Goal: Information Seeking & Learning: Find specific fact

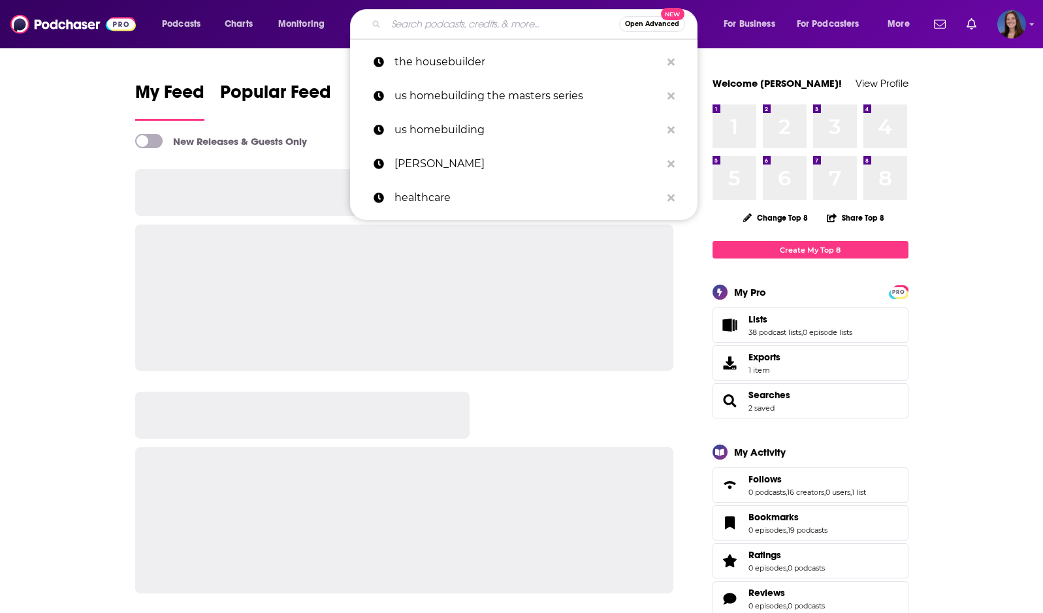
click at [488, 14] on input "Search podcasts, credits, & more..." at bounding box center [502, 24] width 233 height 21
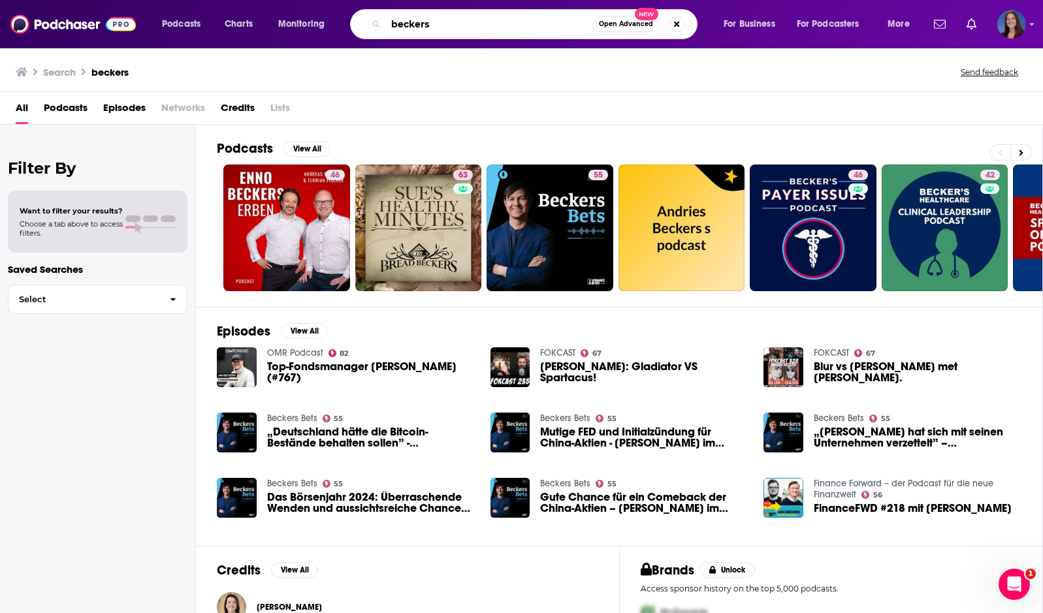
click at [476, 31] on input "beckers" at bounding box center [489, 24] width 207 height 21
type input "beckers healthcare"
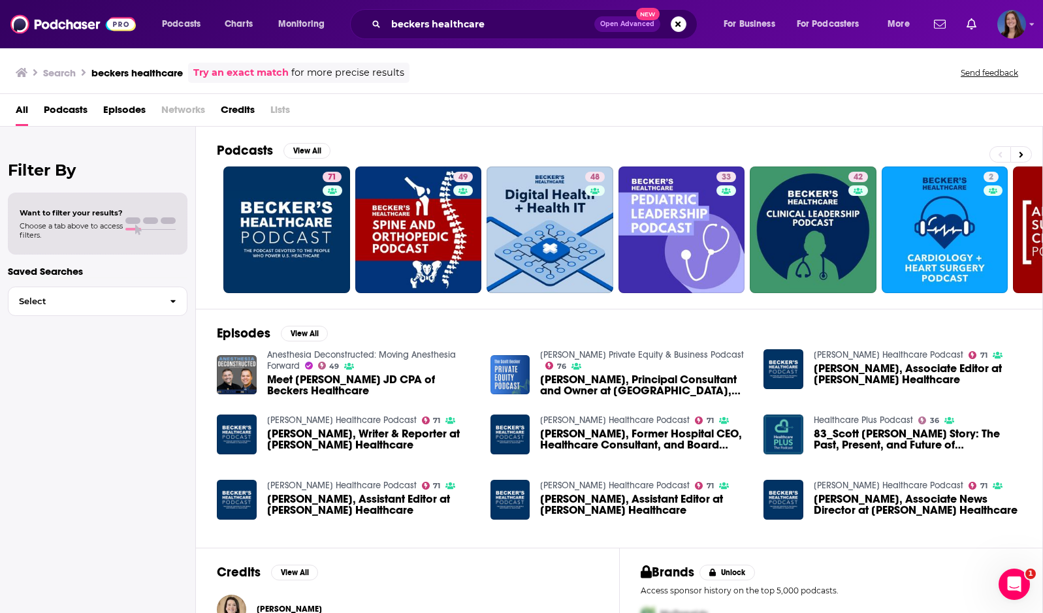
click at [300, 418] on link "[PERSON_NAME] Healthcare Podcast" at bounding box center [341, 420] width 149 height 11
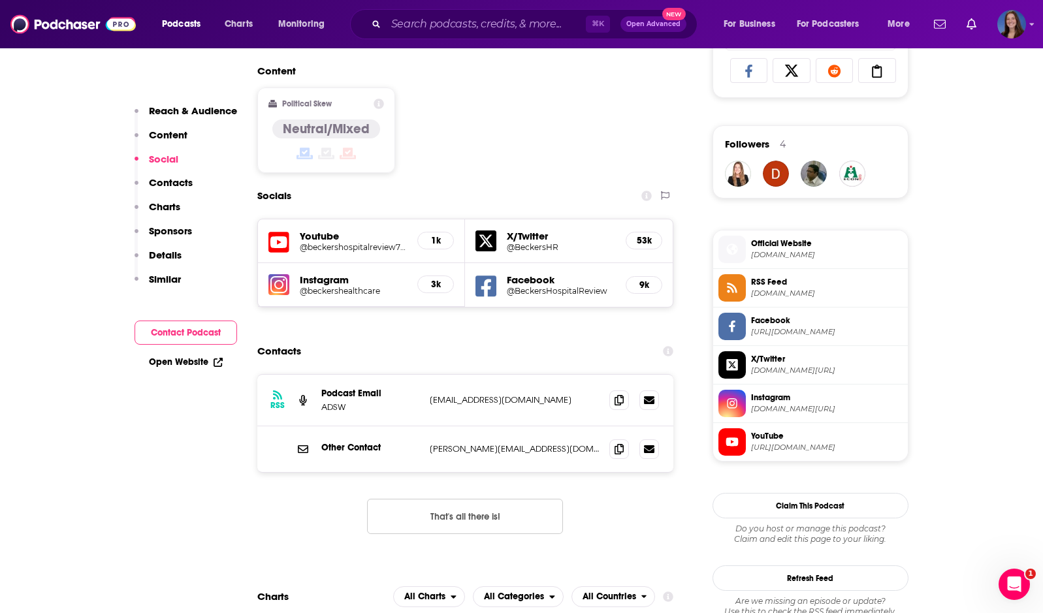
scroll to position [935, 0]
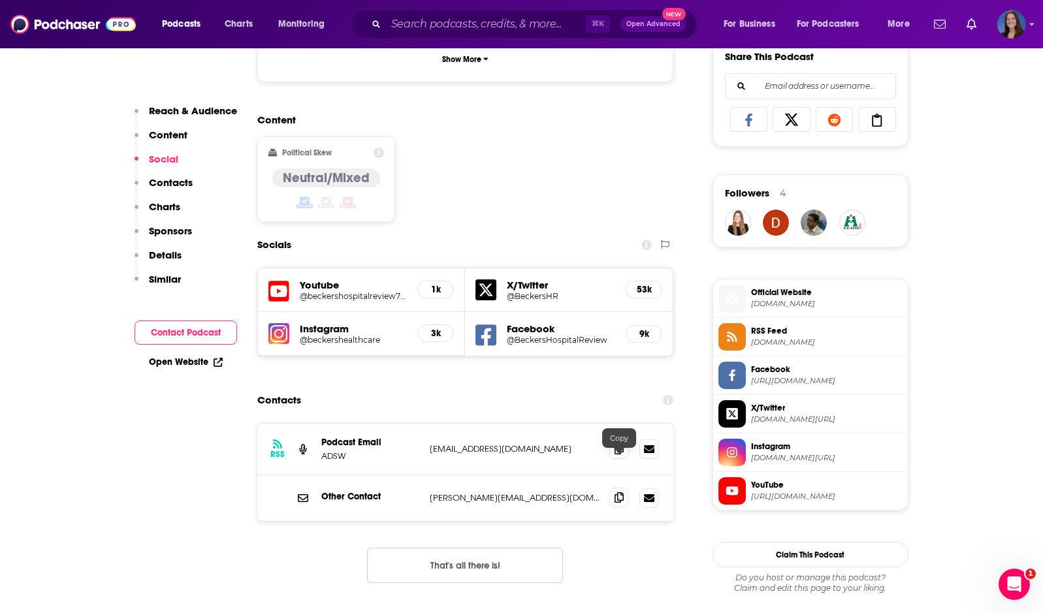
click at [616, 492] on icon at bounding box center [618, 497] width 9 height 10
